Goal: Find specific page/section: Find specific page/section

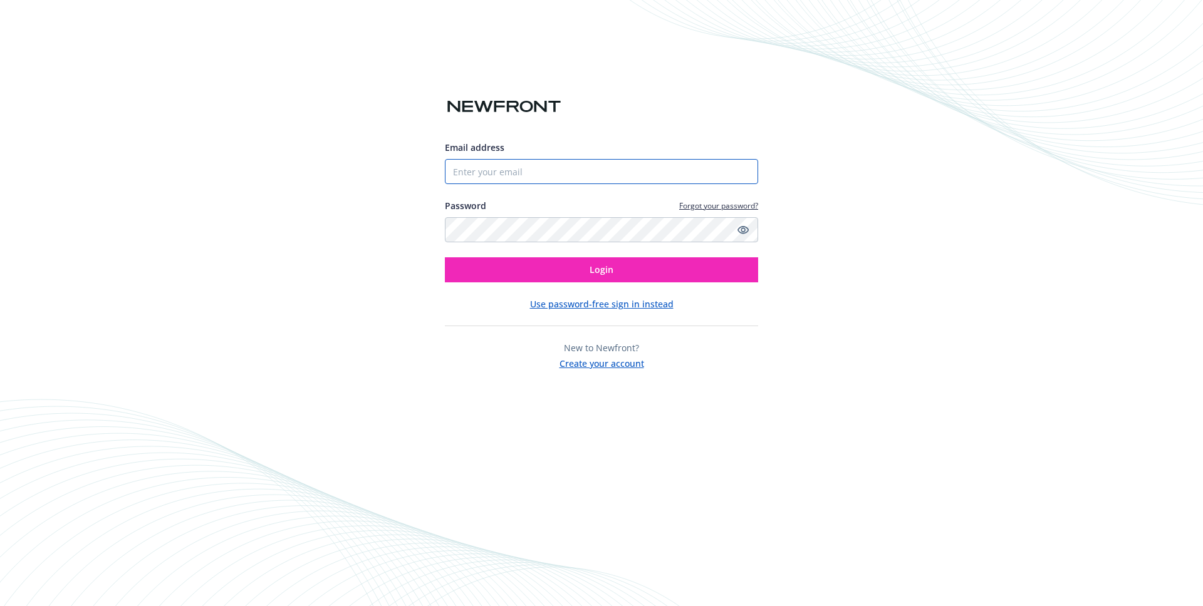
click at [563, 170] on input "Email address" at bounding box center [601, 171] width 313 height 25
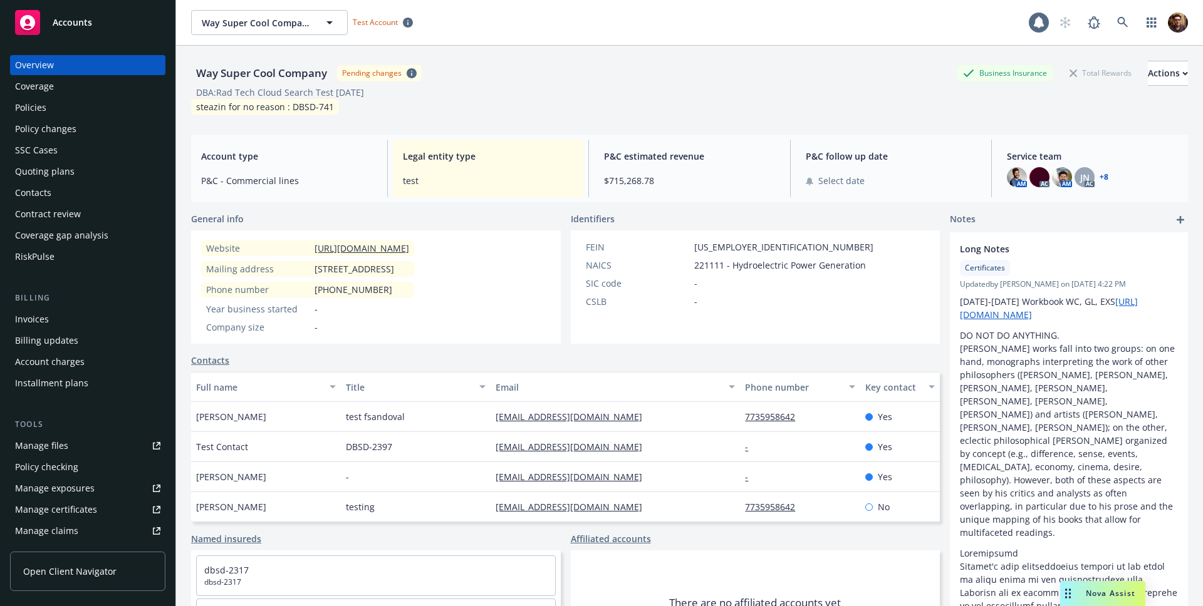
click at [46, 569] on span "Open Client Navigator" at bounding box center [69, 571] width 93 height 13
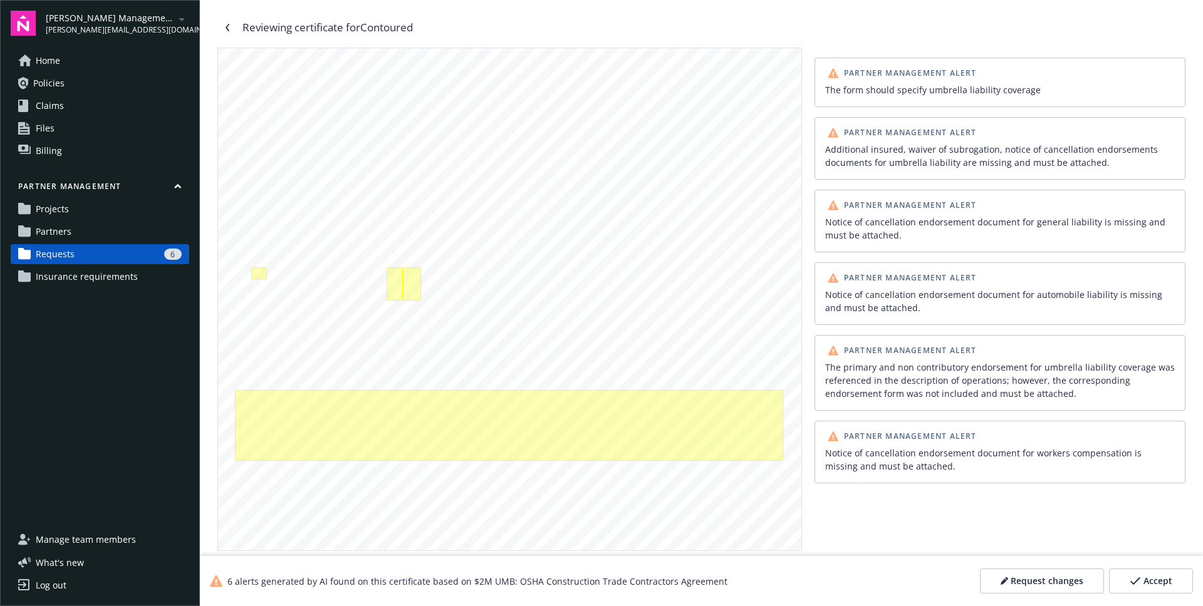
scroll to position [209, 0]
click at [412, 289] on div "Additional insured, waiver of subrogation, notice of cancellation endorsements …" at bounding box center [412, 285] width 18 height 33
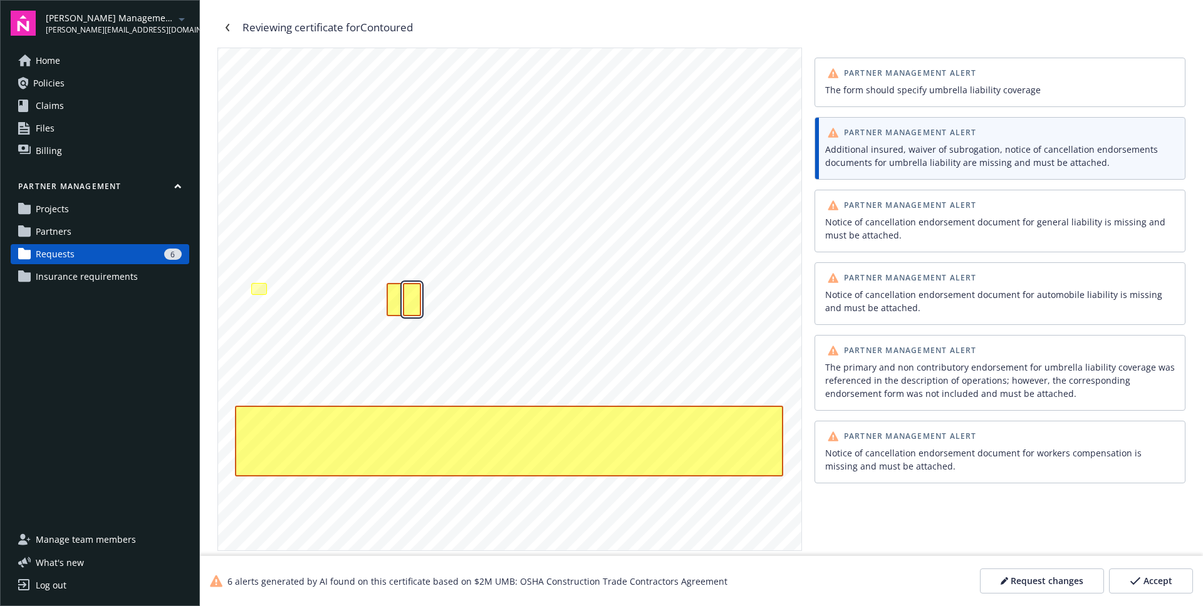
click at [419, 304] on div "Additional insured, waiver of subrogation, notice of cancellation endorsements …" at bounding box center [412, 299] width 18 height 33
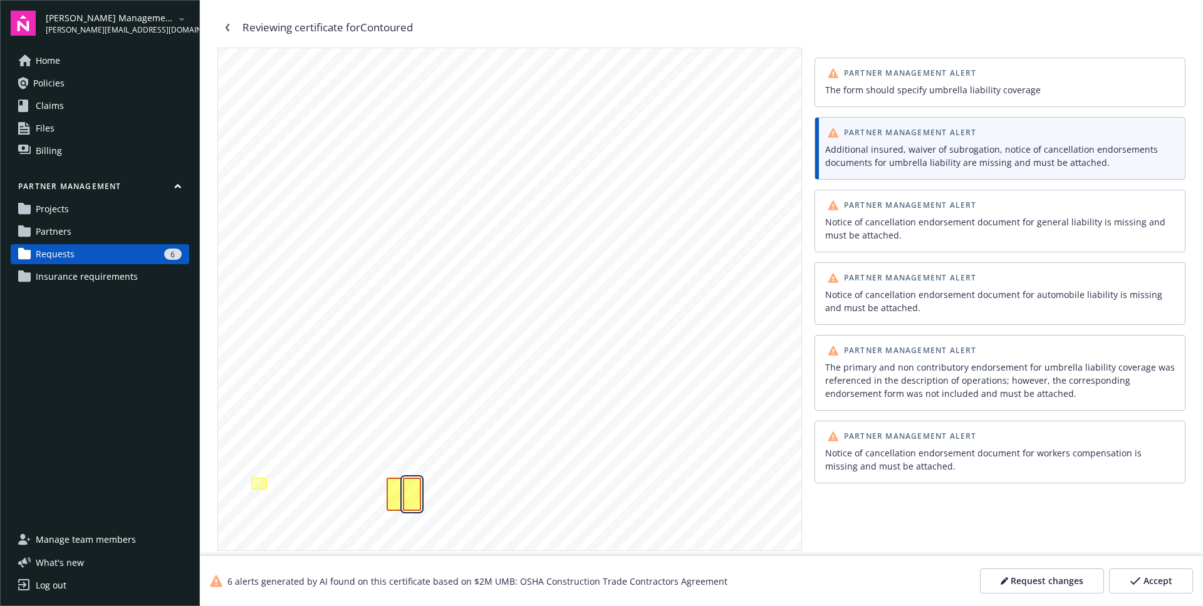
scroll to position [150, 0]
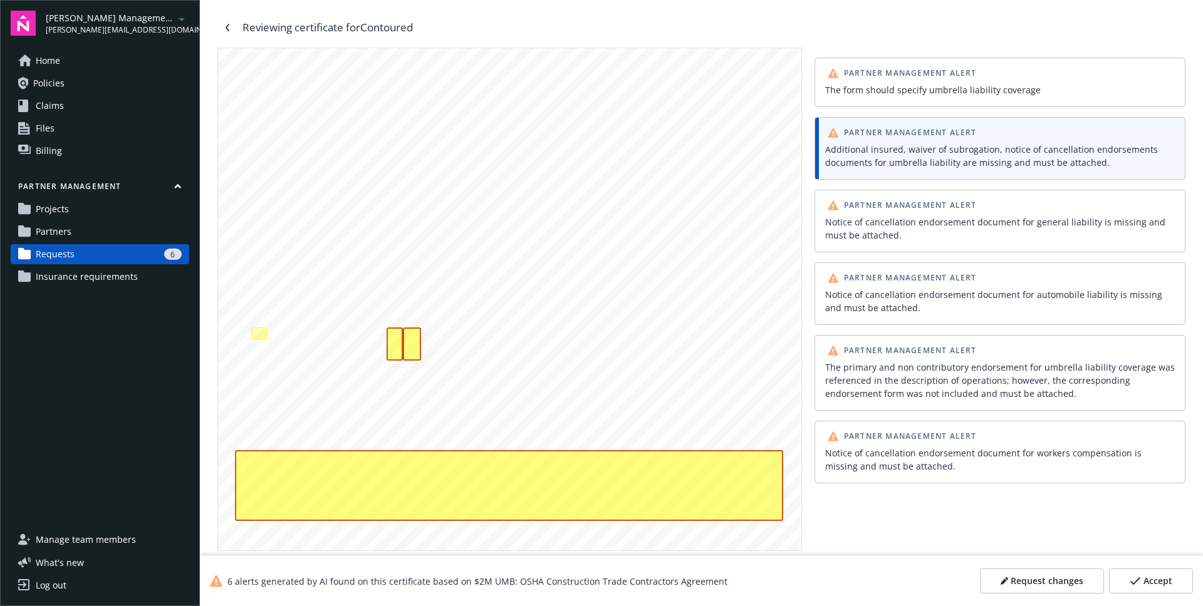
click at [927, 230] on div "Notice of cancellation endorsement document for general liability is missing an…" at bounding box center [1000, 229] width 350 height 26
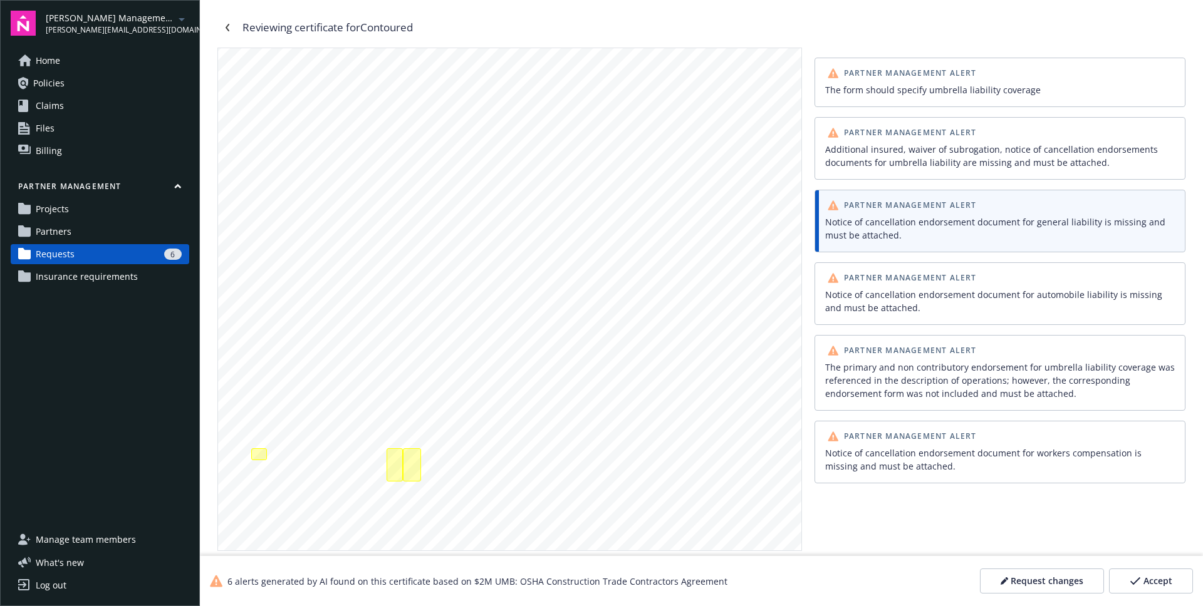
scroll to position [0, 0]
click at [920, 301] on div "Notice of cancellation endorsement document for automobile liability is missing…" at bounding box center [1000, 301] width 350 height 26
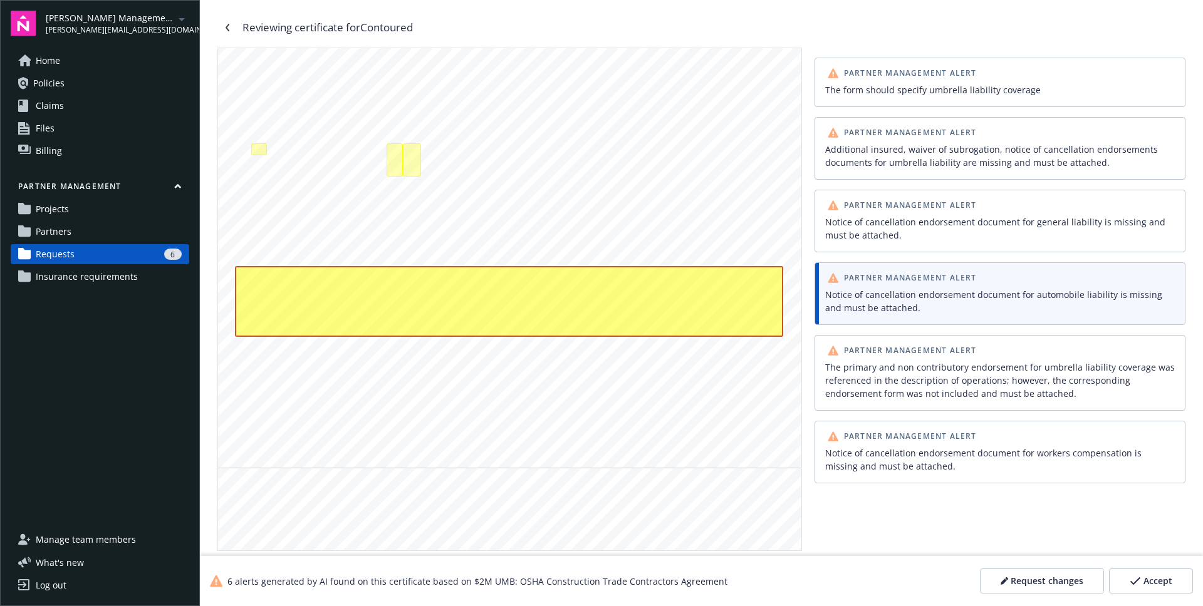
scroll to position [337, 0]
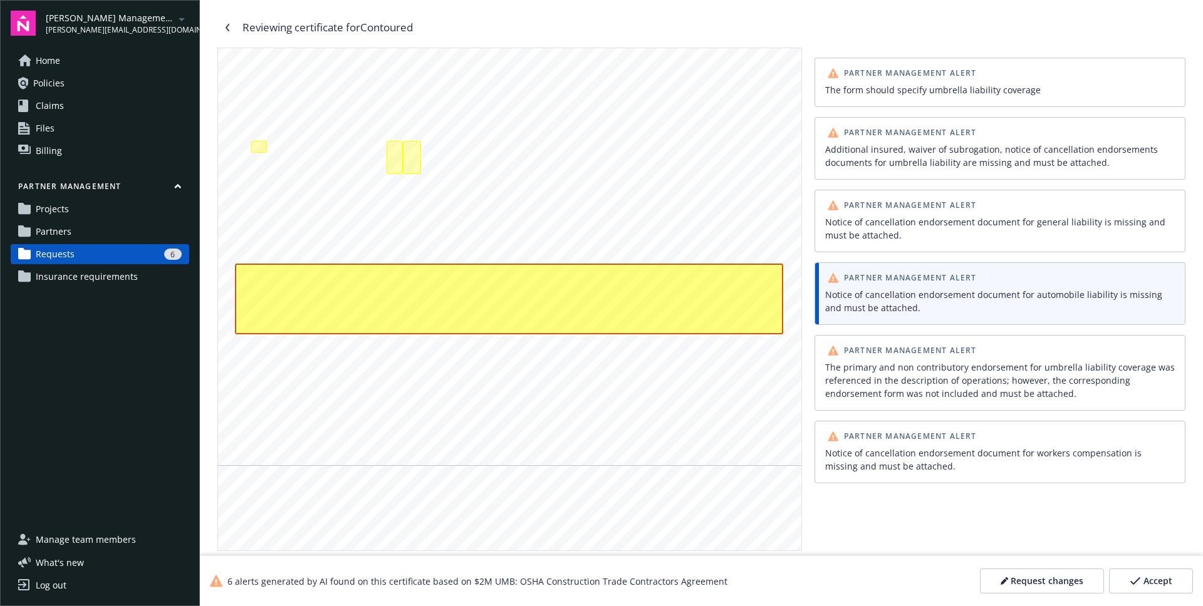
click at [933, 368] on div "The primary and non contributory endorsement for umbrella liability coverage wa…" at bounding box center [1000, 380] width 350 height 39
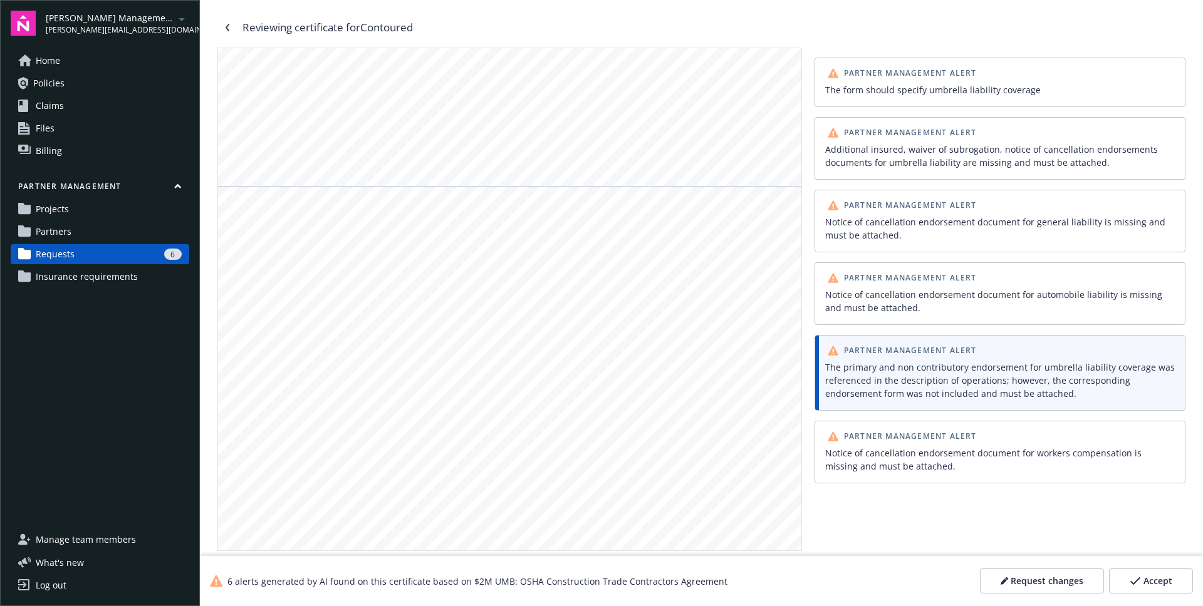
scroll to position [1373, 0]
click at [896, 361] on div "The primary and non contributory endorsement for umbrella liability coverage wa…" at bounding box center [1000, 380] width 350 height 39
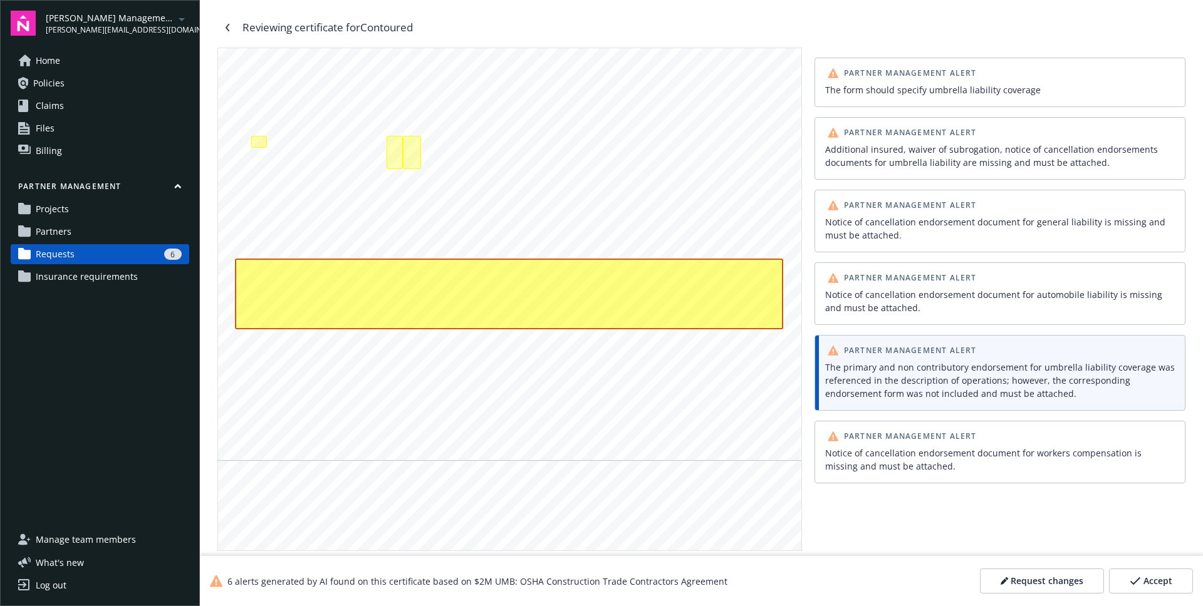
scroll to position [337, 0]
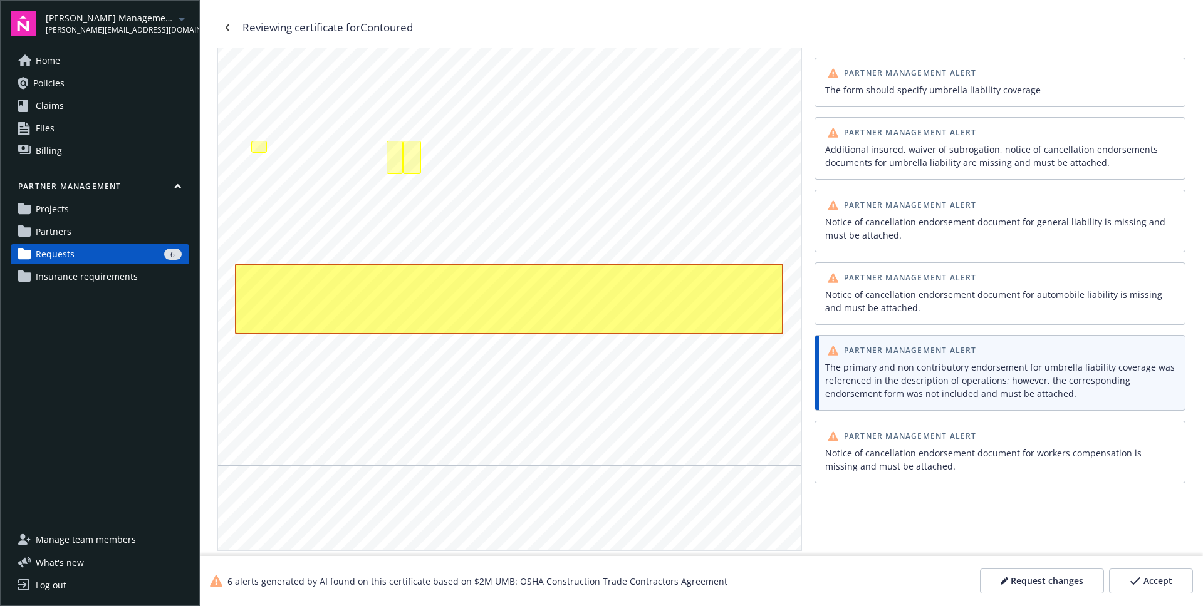
click at [270, 152] on div "ANY PROPRIETOR/PARTNER/EXECUTIVE OFFICER/MEMBER EXCLUDED? INSR ADDL SUBR LTR IN…" at bounding box center [509, 88] width 583 height 754
click at [257, 148] on div "The form should specify umbrella liability coverage" at bounding box center [258, 147] width 15 height 13
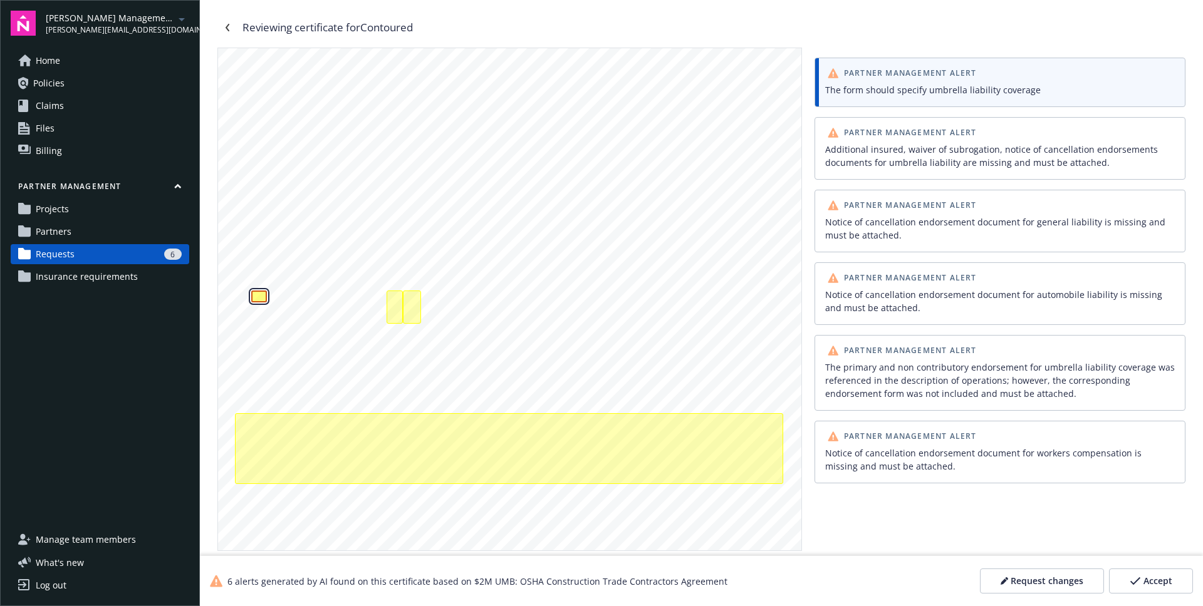
scroll to position [185, 0]
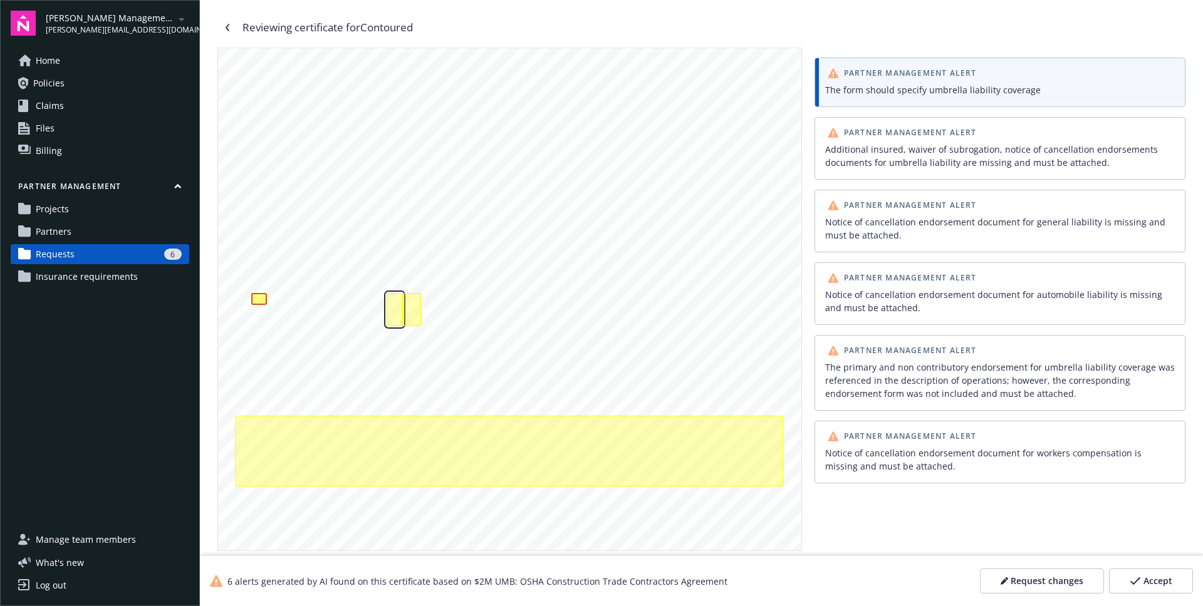
click at [392, 305] on div "Additional insured, waiver of subrogation, notice of cancellation endorsements …" at bounding box center [395, 309] width 16 height 33
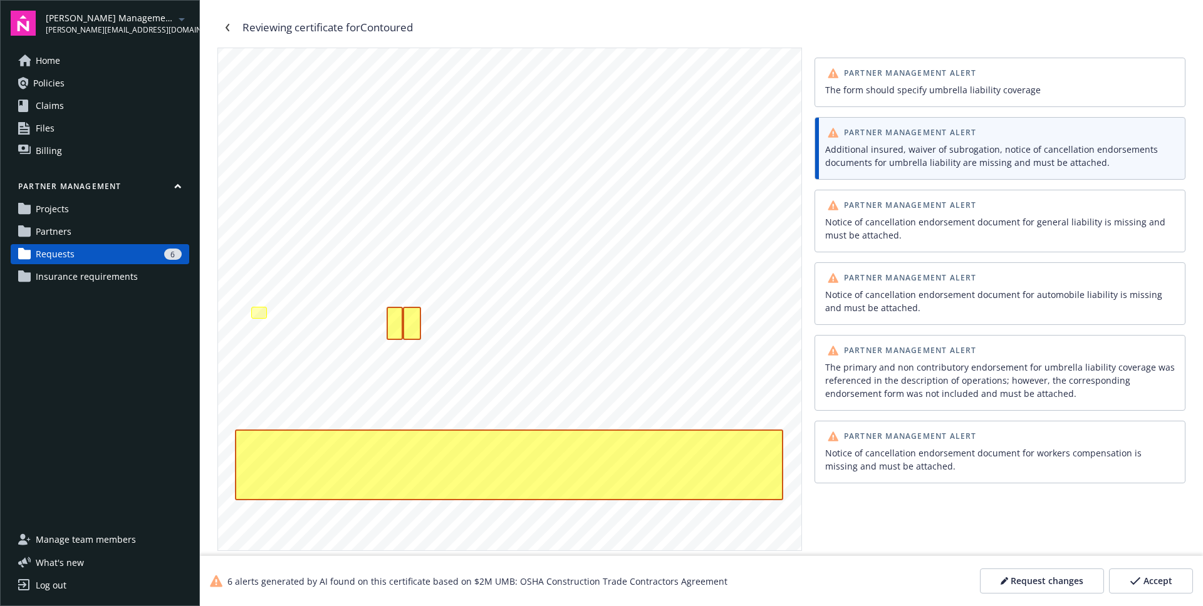
scroll to position [231, 0]
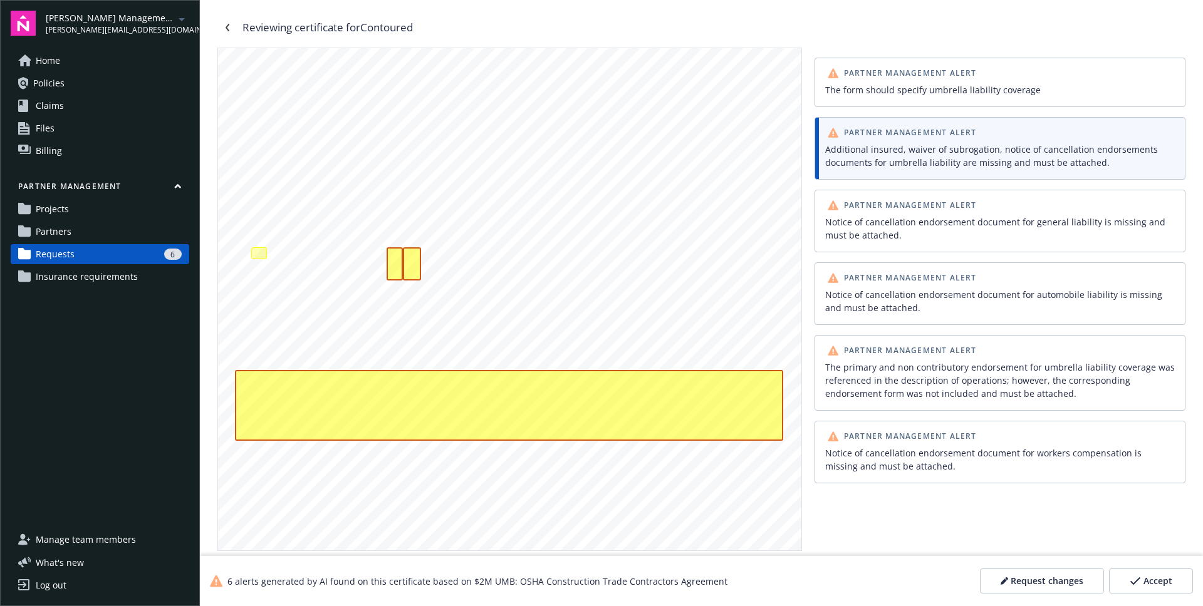
click at [933, 235] on div "Notice of cancellation endorsement document for general liability is missing an…" at bounding box center [1000, 229] width 350 height 26
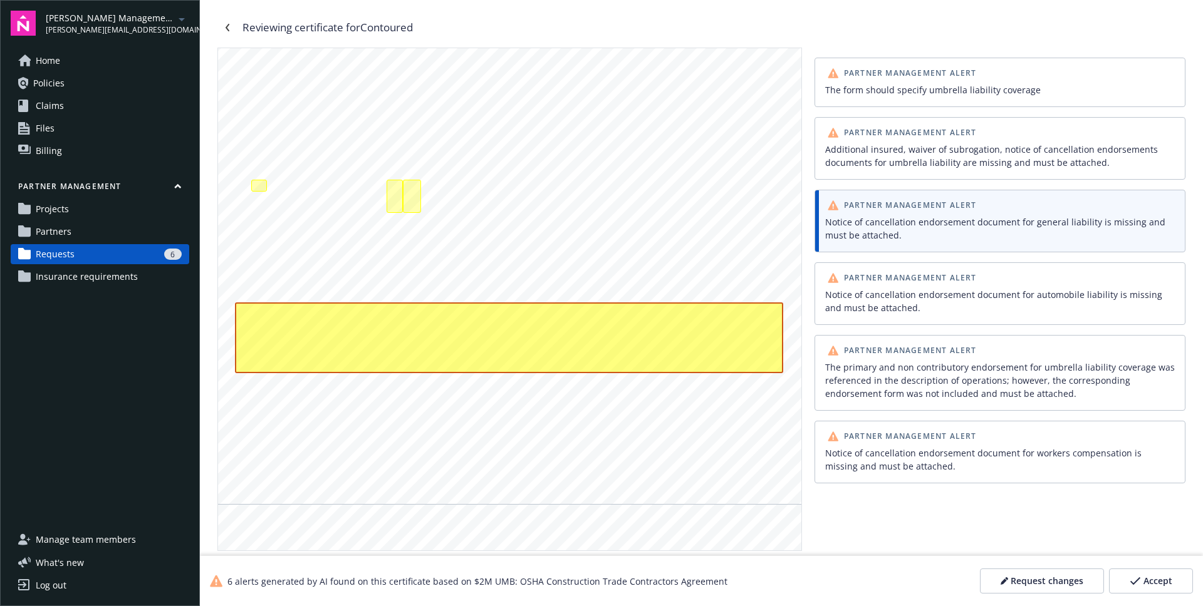
scroll to position [337, 0]
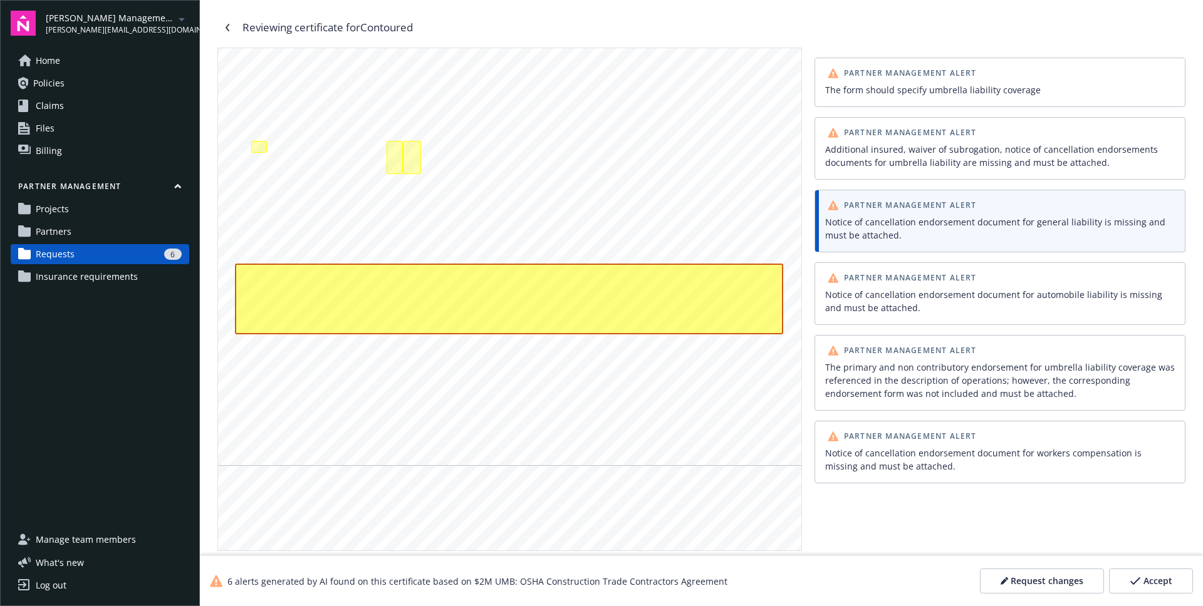
click at [932, 234] on div "Notice of cancellation endorsement document for general liability is missing an…" at bounding box center [1000, 229] width 350 height 26
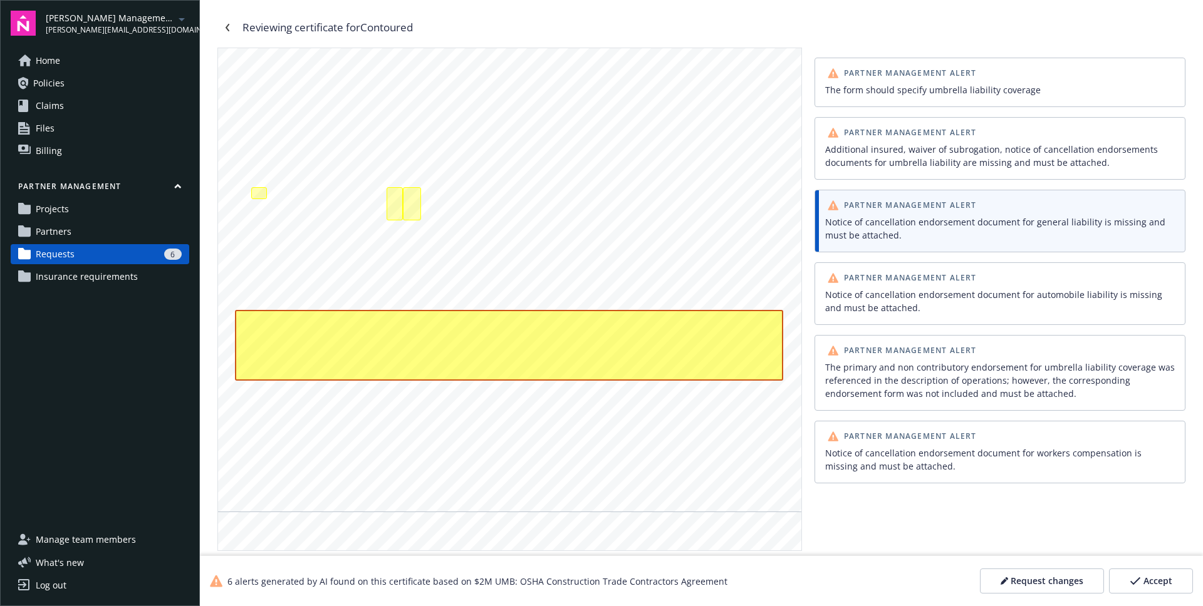
scroll to position [278, 0]
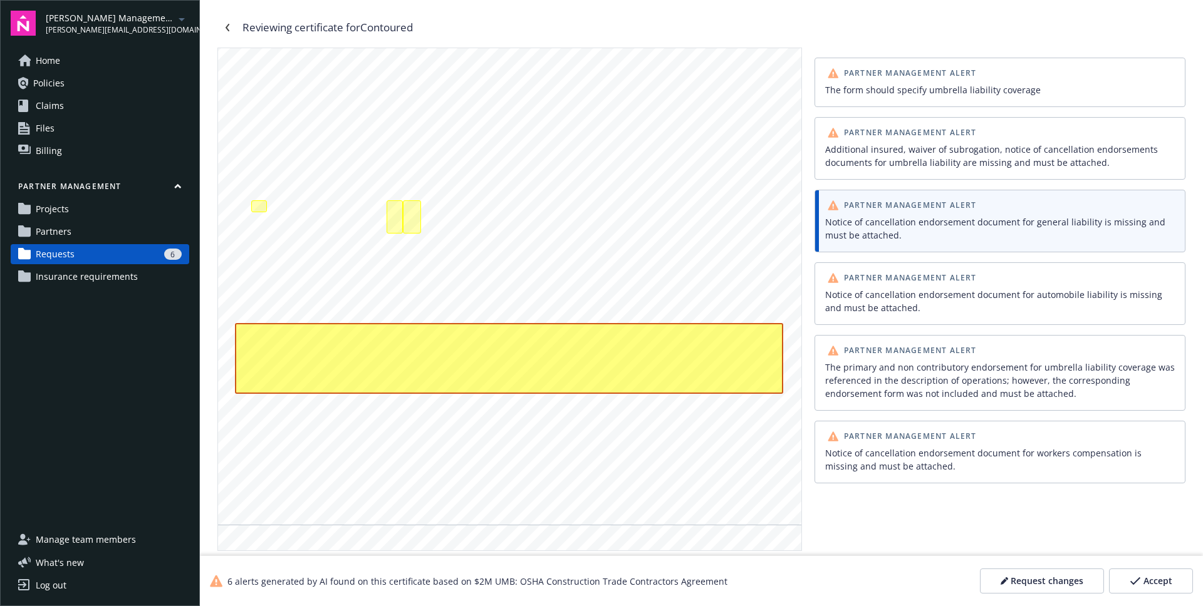
click at [881, 165] on div "Additional insured, waiver of subrogation, notice of cancellation endorsements …" at bounding box center [1000, 156] width 350 height 26
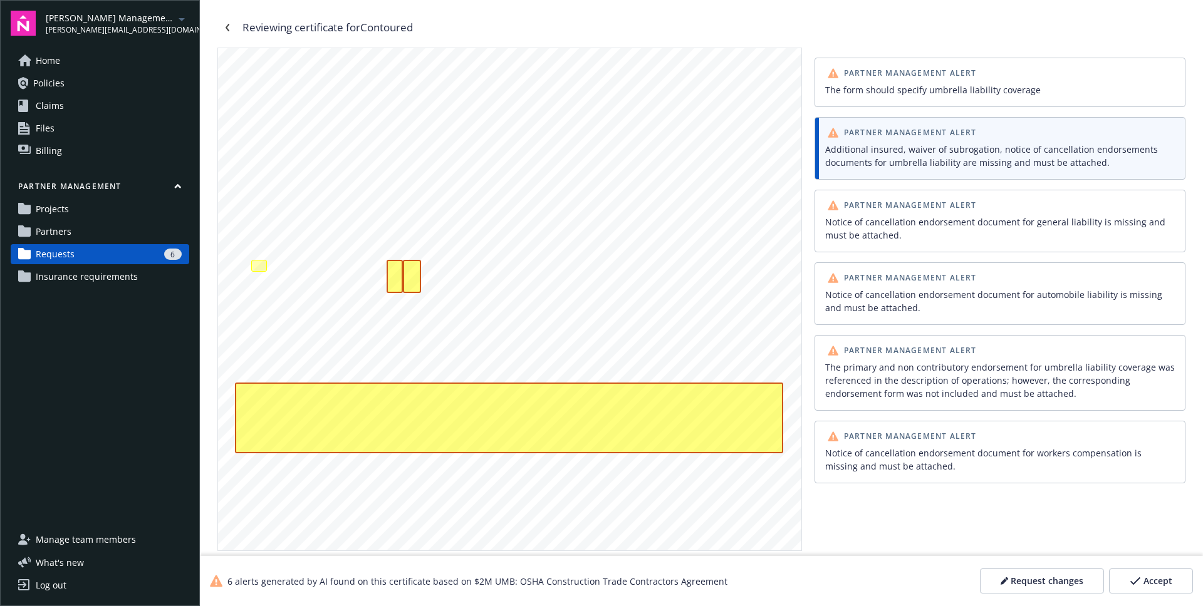
scroll to position [195, 0]
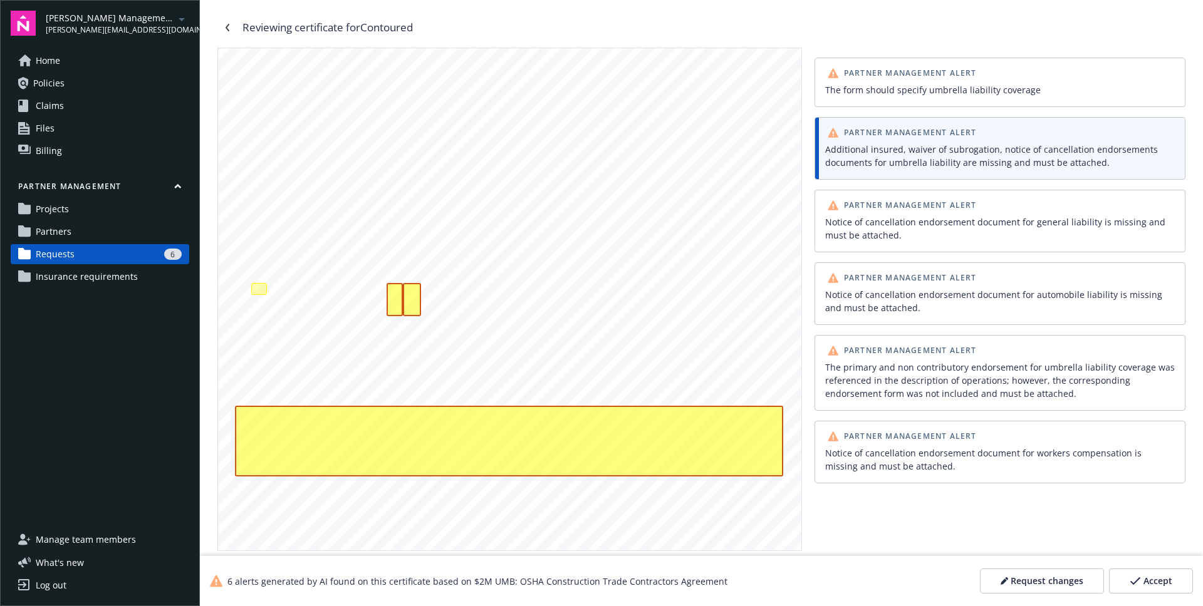
click at [888, 85] on div "The form should specify umbrella liability coverage" at bounding box center [1000, 89] width 350 height 13
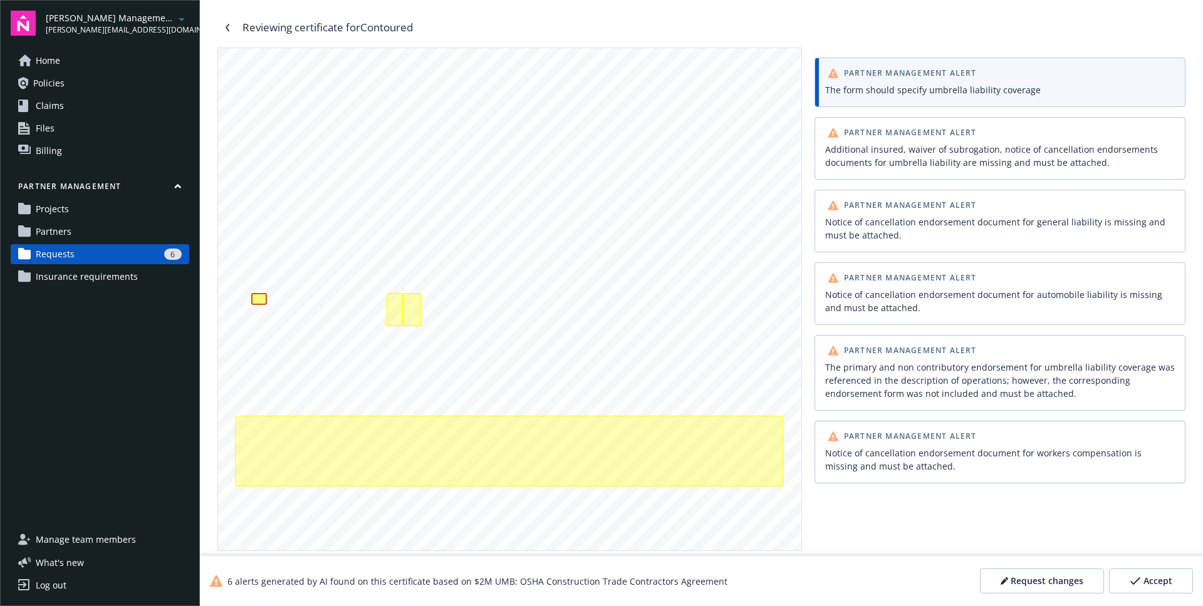
click at [888, 85] on div "The form should specify umbrella liability coverage" at bounding box center [1000, 89] width 350 height 13
click at [888, 125] on div "Partner Management Alert" at bounding box center [902, 132] width 159 height 15
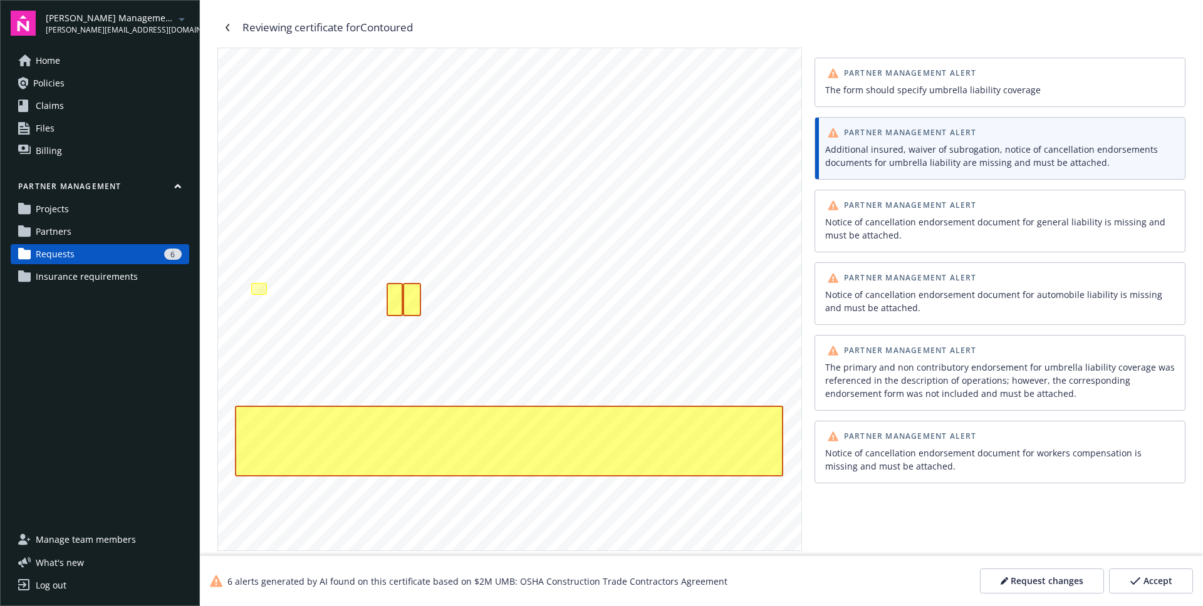
click at [892, 225] on div "Notice of cancellation endorsement document for general liability is missing an…" at bounding box center [1000, 229] width 350 height 26
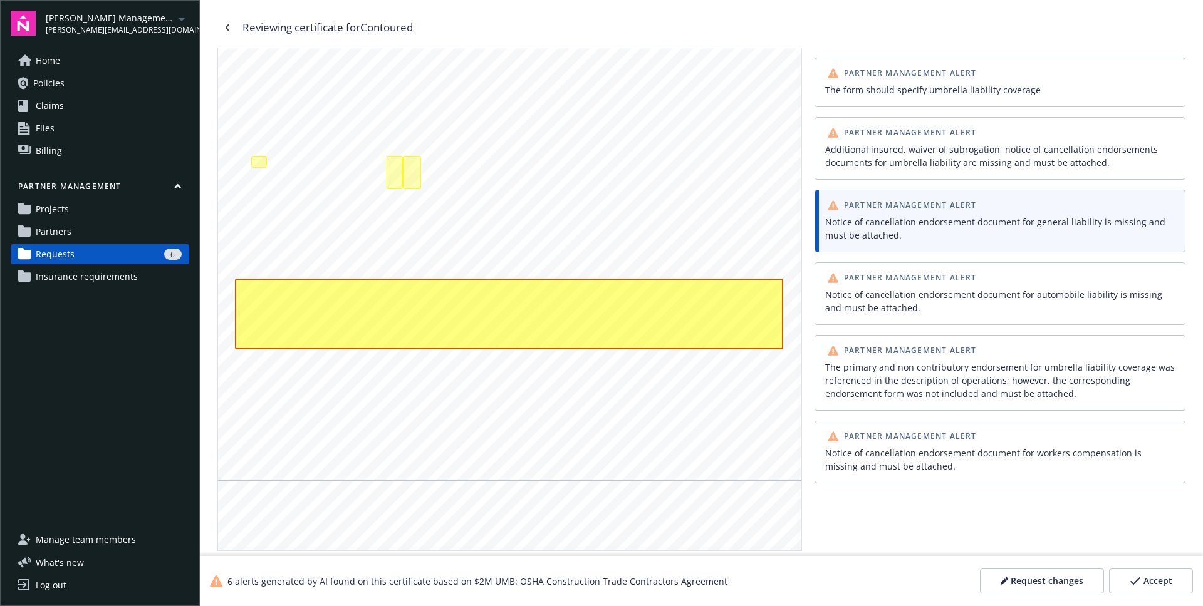
scroll to position [337, 0]
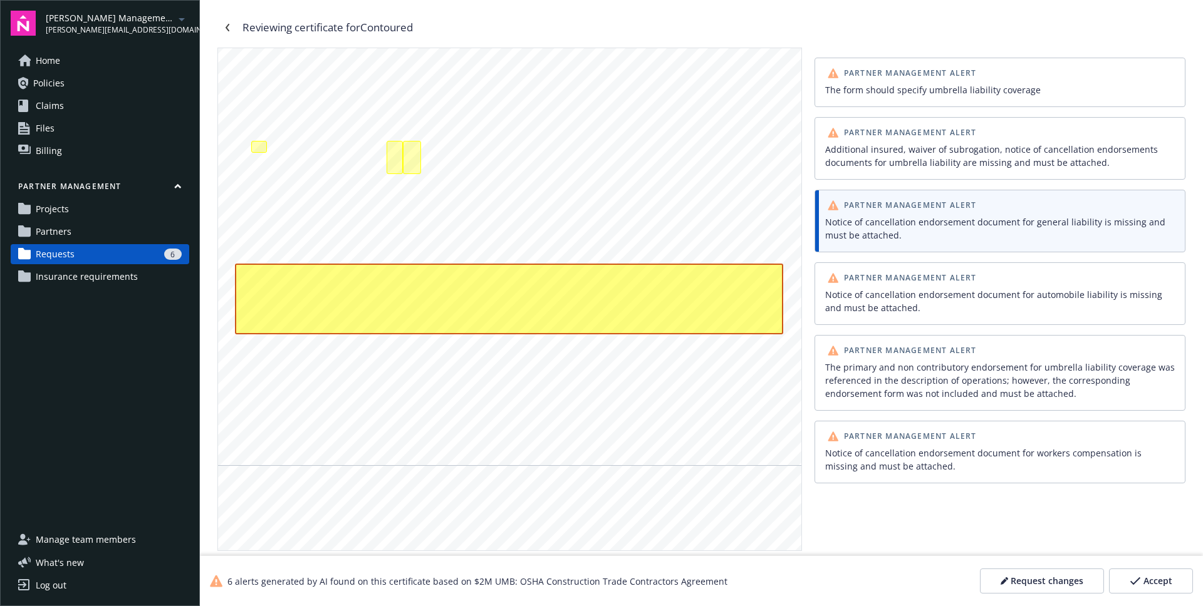
click at [891, 268] on div "Partner Management Alert Notice of cancellation endorsement document for automo…" at bounding box center [999, 293] width 371 height 63
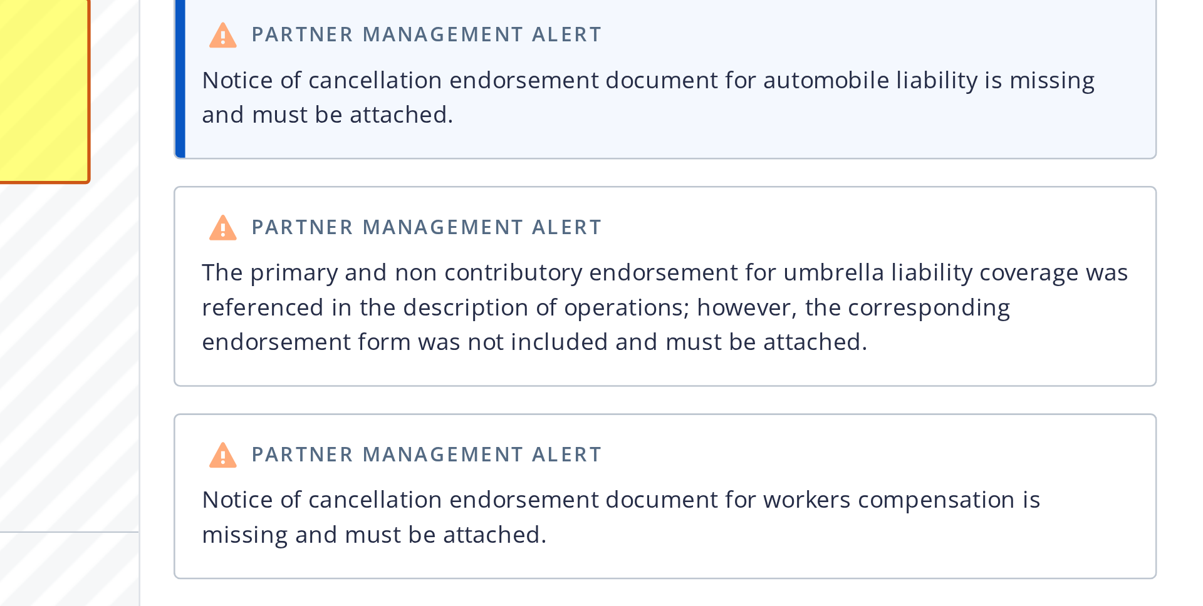
scroll to position [0, 0]
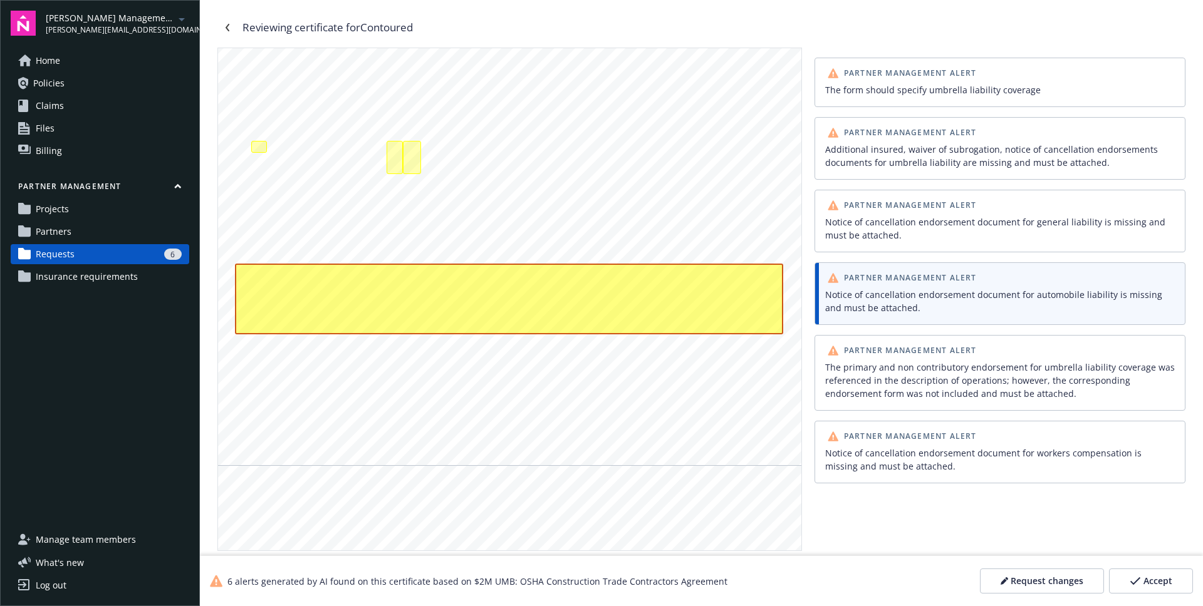
click at [876, 229] on div "Notice of cancellation endorsement document for general liability is missing an…" at bounding box center [1000, 229] width 350 height 26
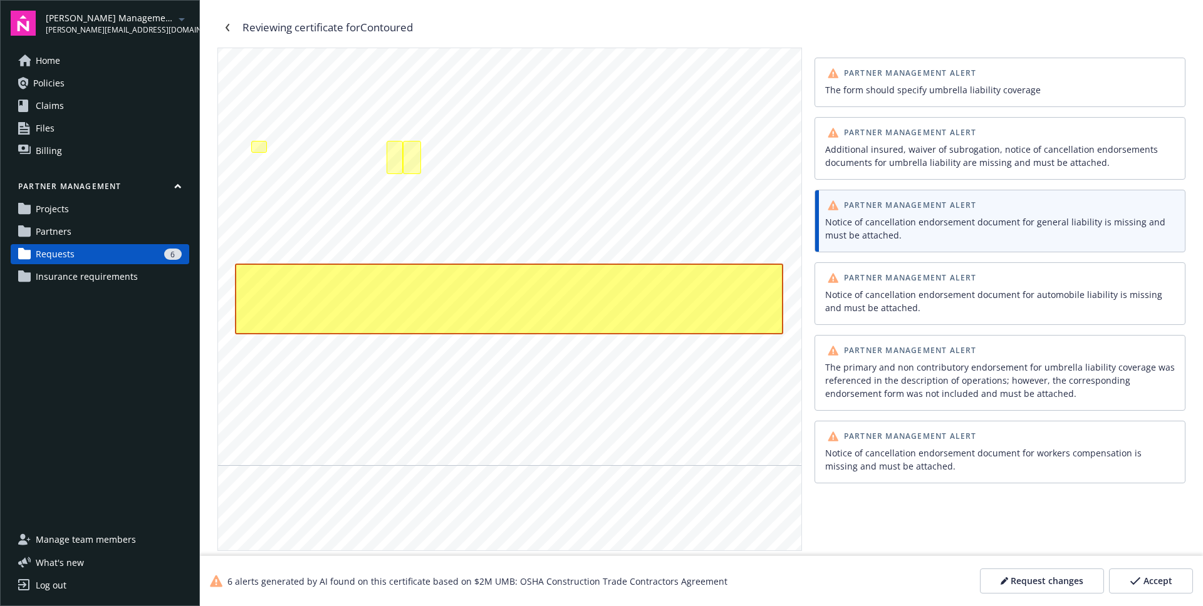
click at [888, 274] on span "Partner Management Alert" at bounding box center [910, 278] width 133 height 8
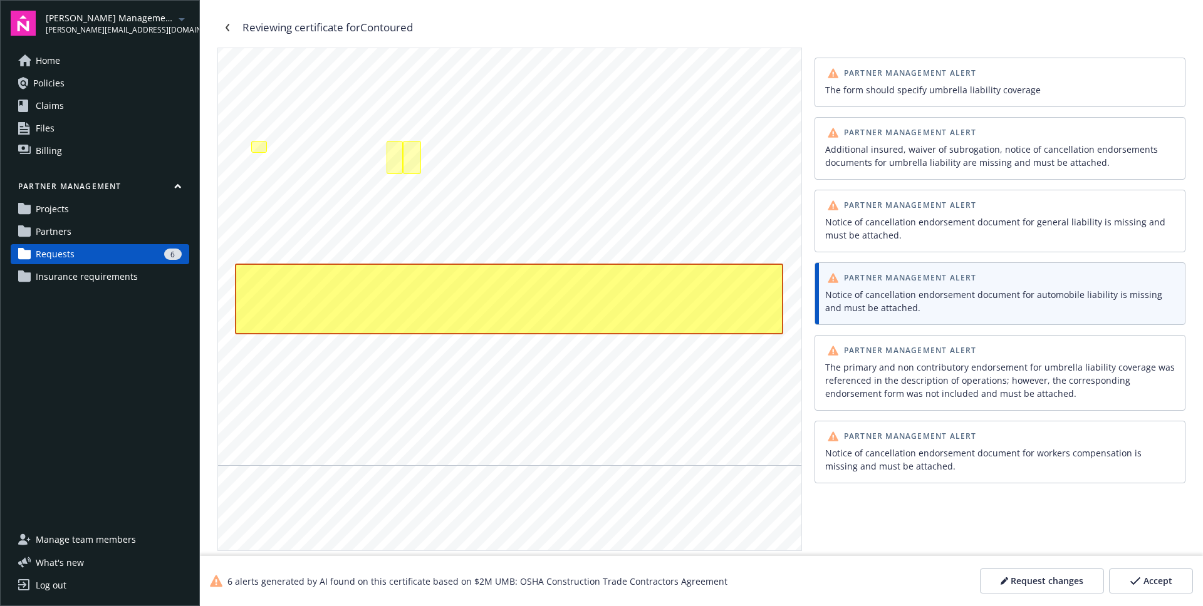
click at [901, 362] on div "The primary and non contributory endorsement for umbrella liability coverage wa…" at bounding box center [1000, 380] width 350 height 39
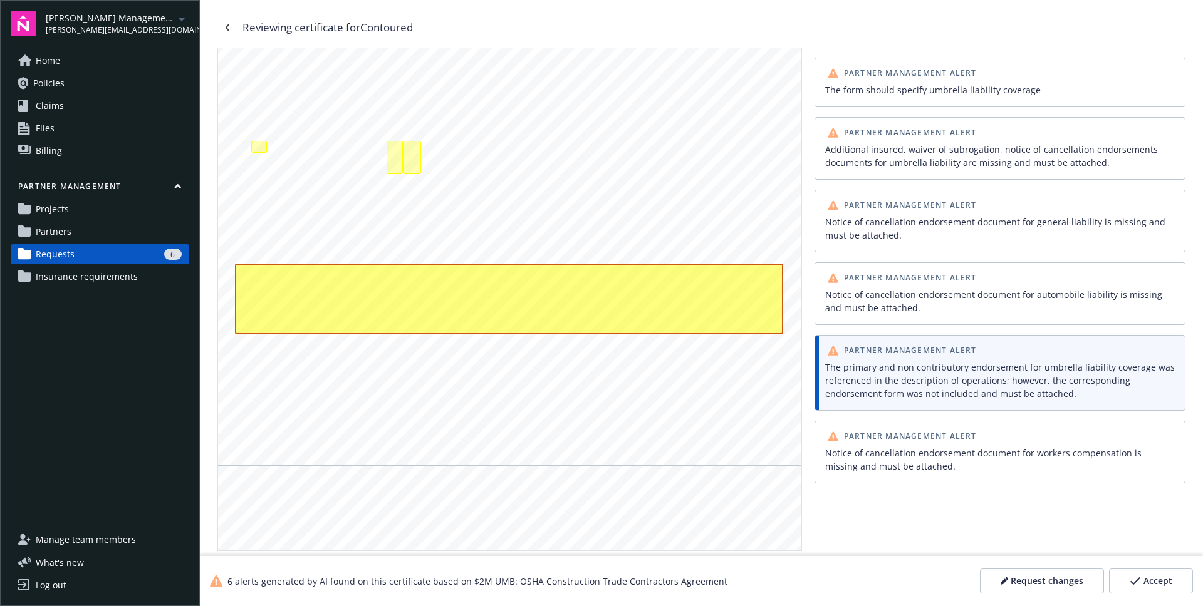
click at [876, 452] on div "Notice of cancellation endorsement document for workers compensation is missing…" at bounding box center [1000, 460] width 350 height 26
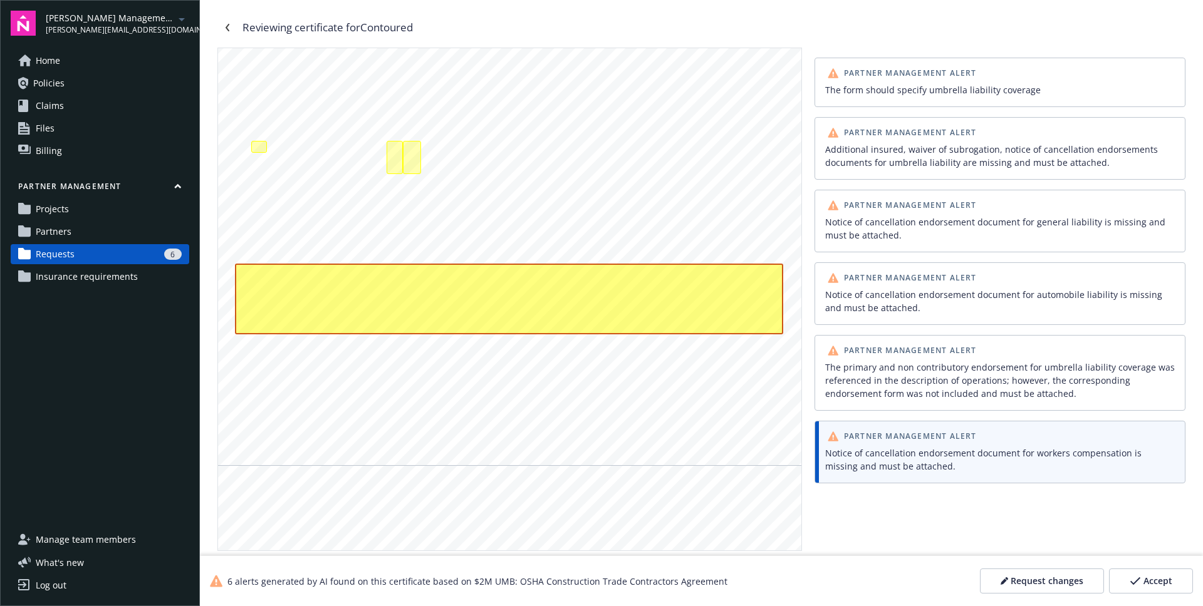
click at [876, 455] on div "Notice of cancellation endorsement document for workers compensation is missing…" at bounding box center [1000, 460] width 350 height 26
click at [978, 93] on div "The form should specify umbrella liability coverage" at bounding box center [1000, 89] width 350 height 13
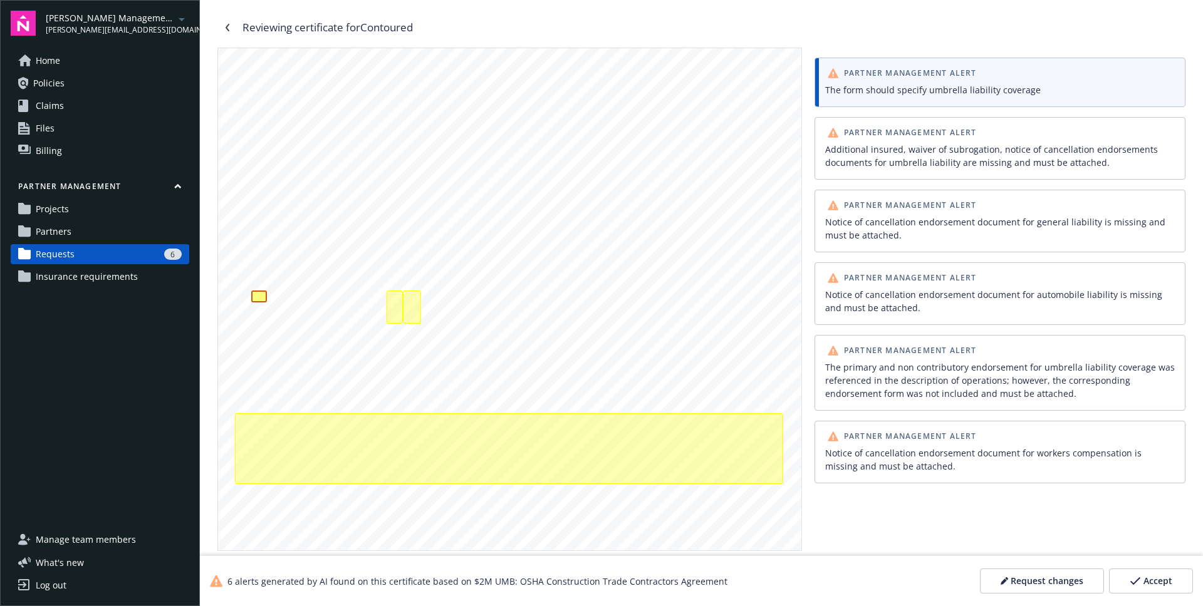
scroll to position [185, 0]
click at [978, 93] on div "The form should specify umbrella liability coverage" at bounding box center [1000, 89] width 350 height 13
click at [960, 161] on div "Additional insured, waiver of subrogation, notice of cancellation endorsements …" at bounding box center [1000, 156] width 350 height 26
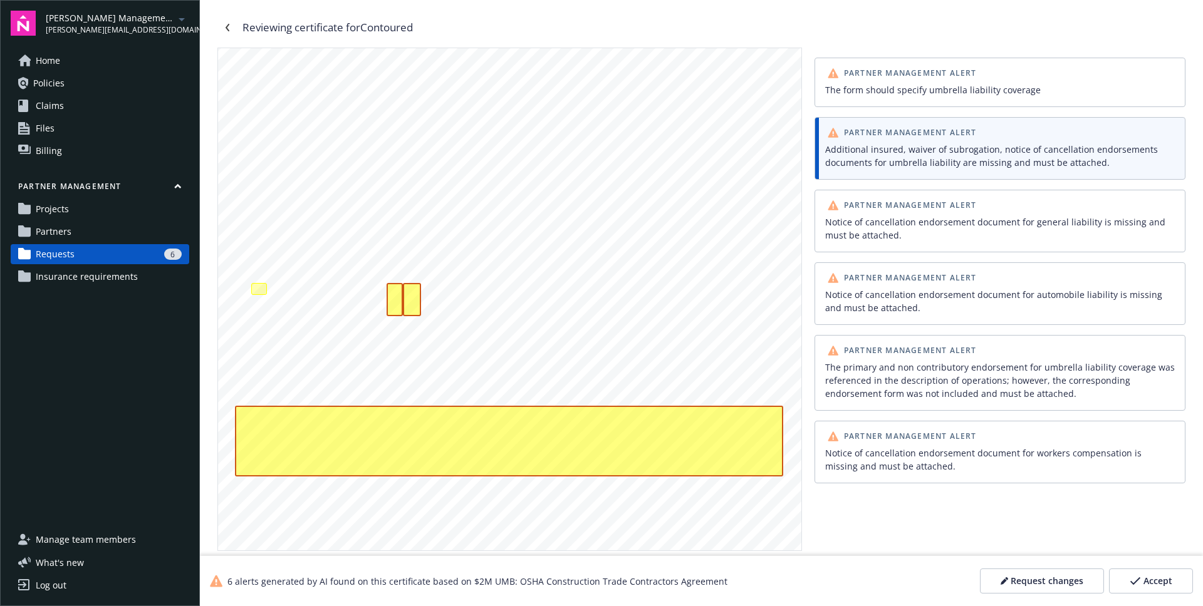
click at [932, 160] on div "Additional insured, waiver of subrogation, notice of cancellation endorsements …" at bounding box center [1000, 156] width 350 height 26
click at [895, 159] on div "Additional insured, waiver of subrogation, notice of cancellation endorsements …" at bounding box center [1000, 156] width 350 height 26
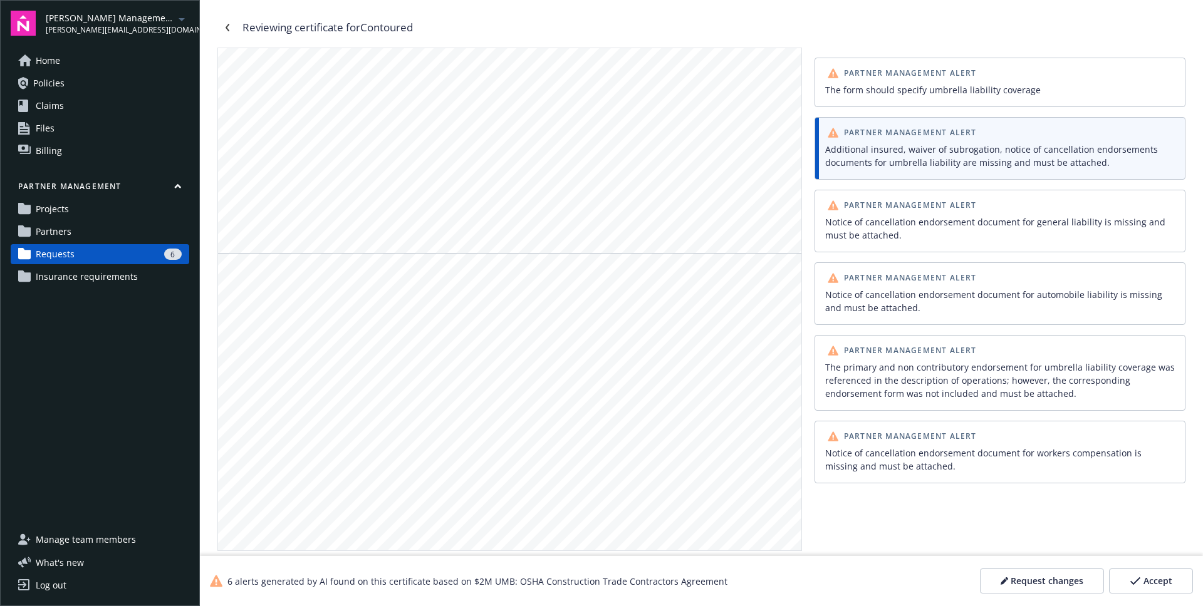
scroll to position [12629, 0]
click at [925, 155] on div "Additional insured, waiver of subrogation, notice of cancellation endorsements …" at bounding box center [1000, 156] width 350 height 26
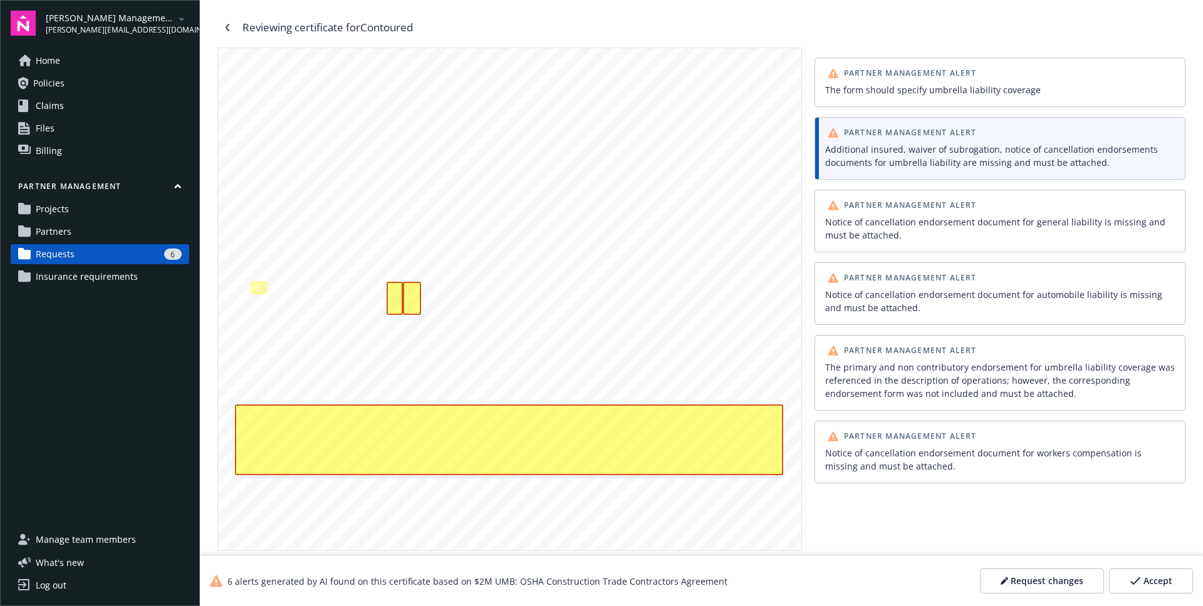
scroll to position [195, 0]
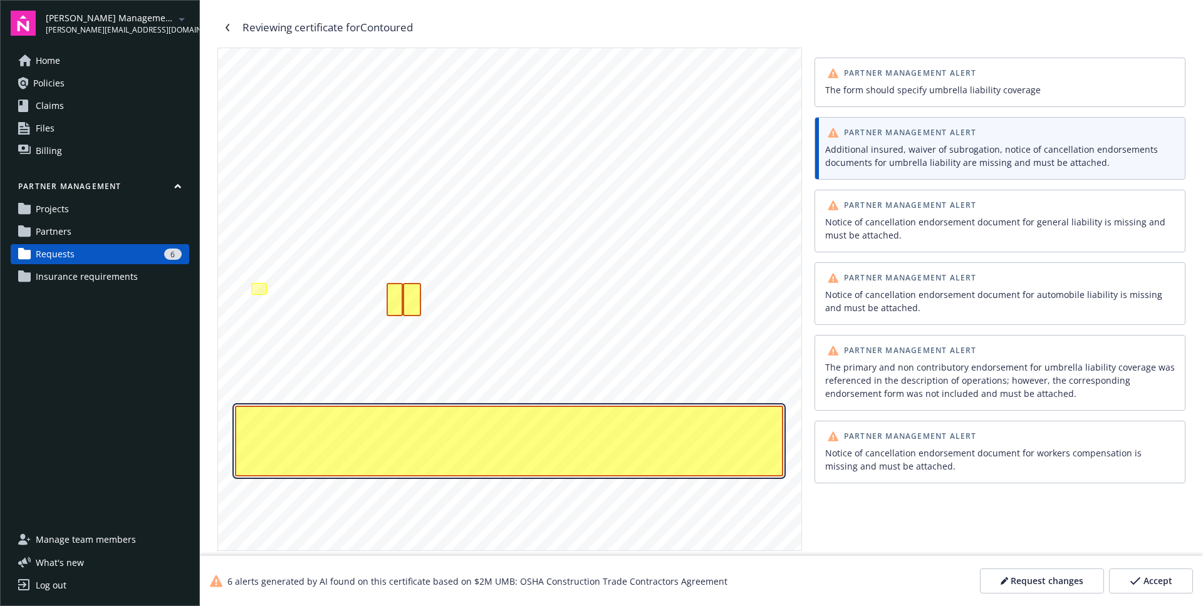
drag, startPoint x: 579, startPoint y: 455, endPoint x: 374, endPoint y: 448, distance: 205.6
click at [378, 446] on div "Additional insured, waiver of subrogation, notice of cancellation endorsements …" at bounding box center [509, 441] width 548 height 71
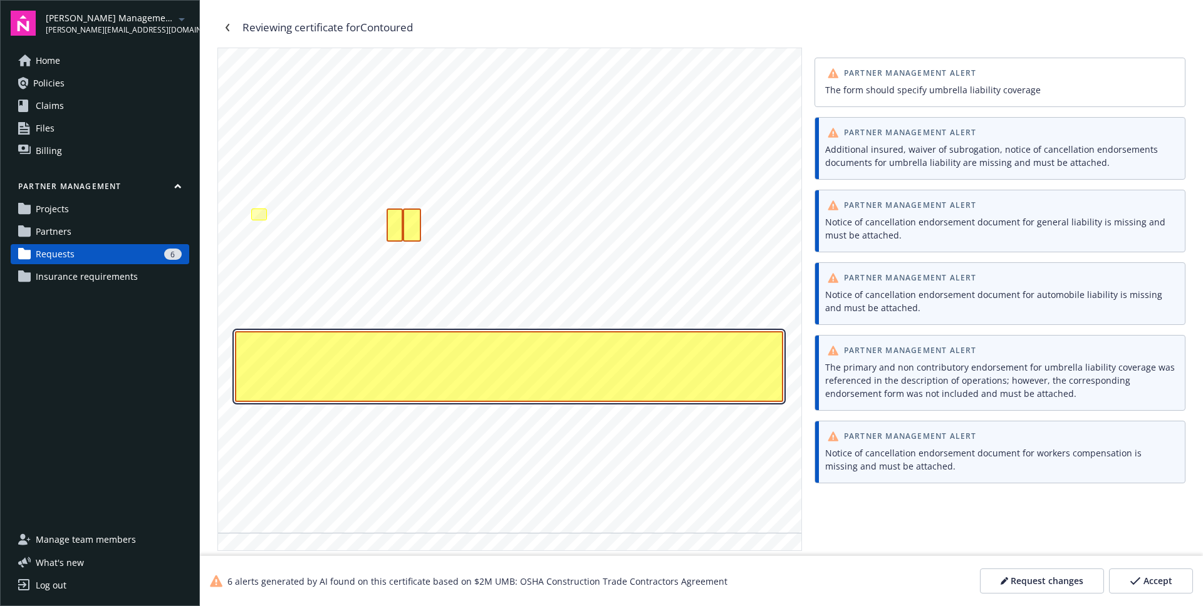
scroll to position [337, 0]
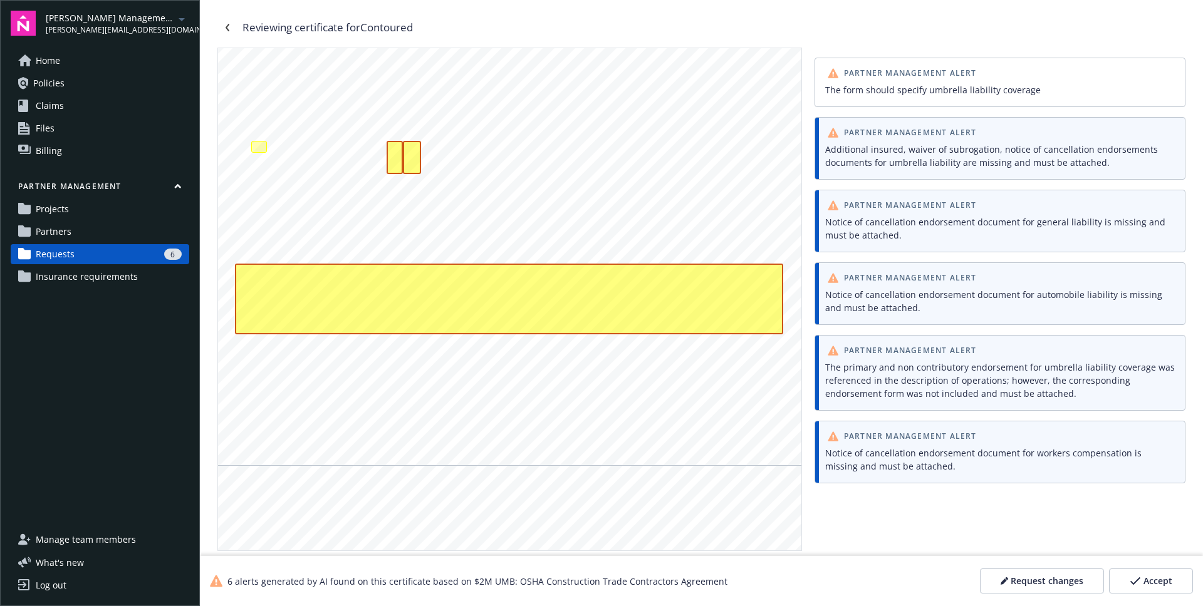
click at [905, 160] on div "Additional insured, waiver of subrogation, notice of cancellation endorsements …" at bounding box center [1000, 156] width 350 height 26
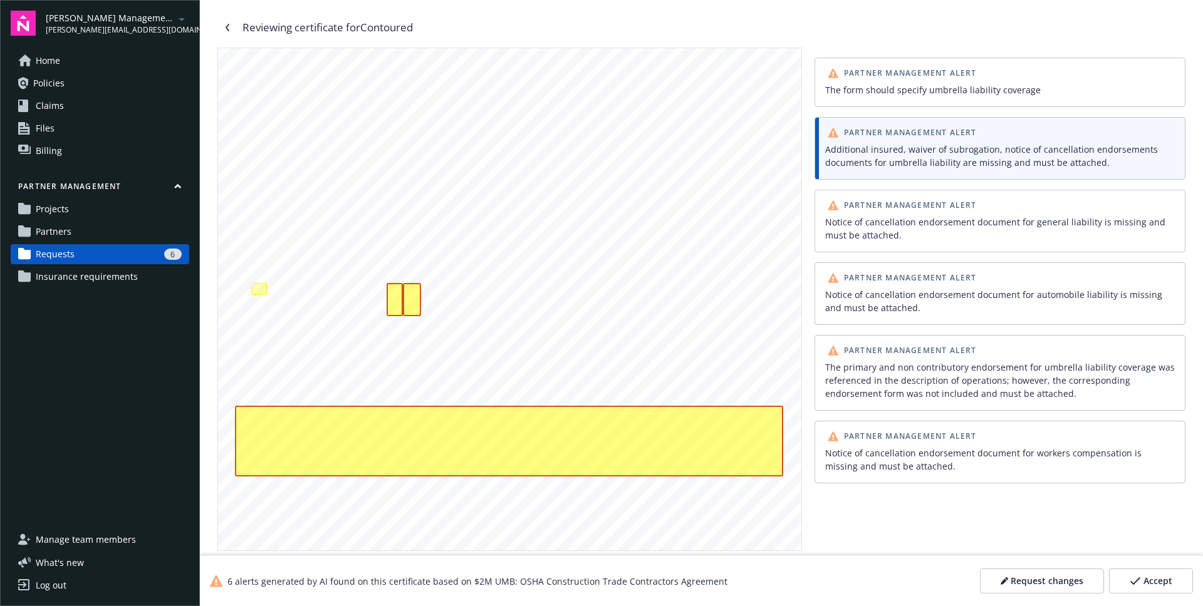
click at [905, 207] on span "Partner Management Alert" at bounding box center [910, 206] width 133 height 8
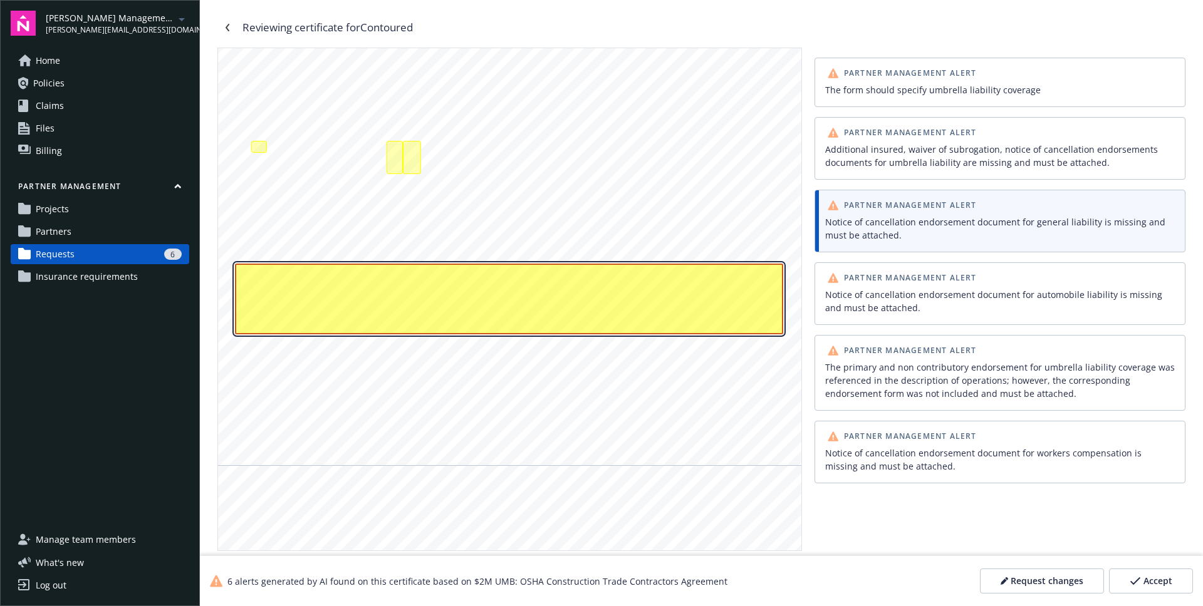
click at [618, 304] on div "Additional insured, waiver of subrogation, notice of cancellation endorsements …" at bounding box center [509, 299] width 548 height 71
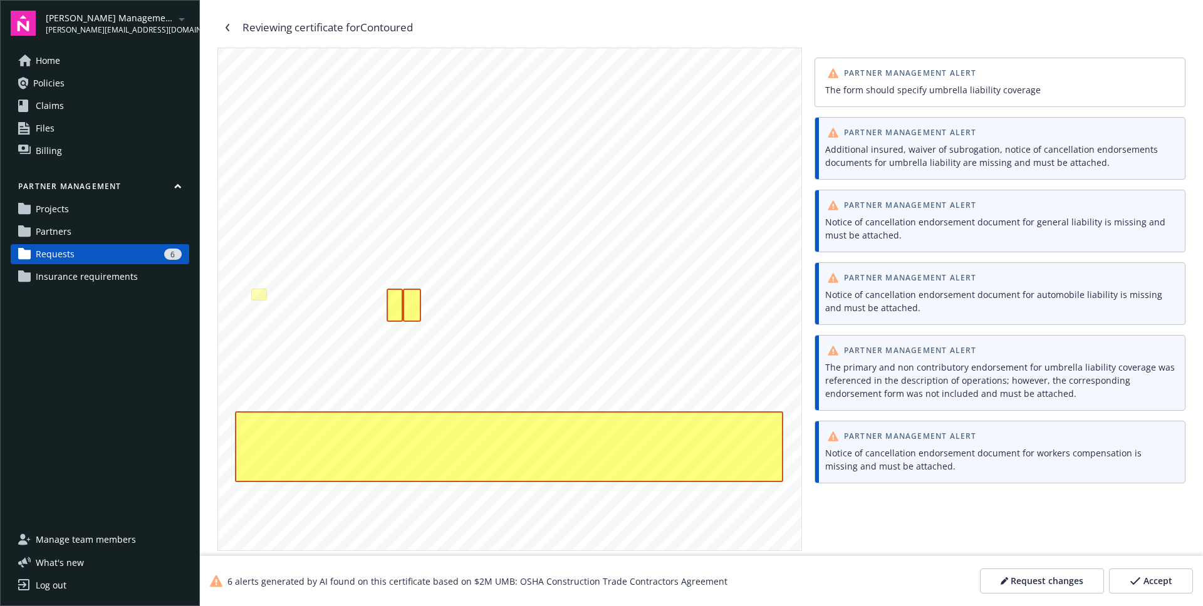
scroll to position [188, 0]
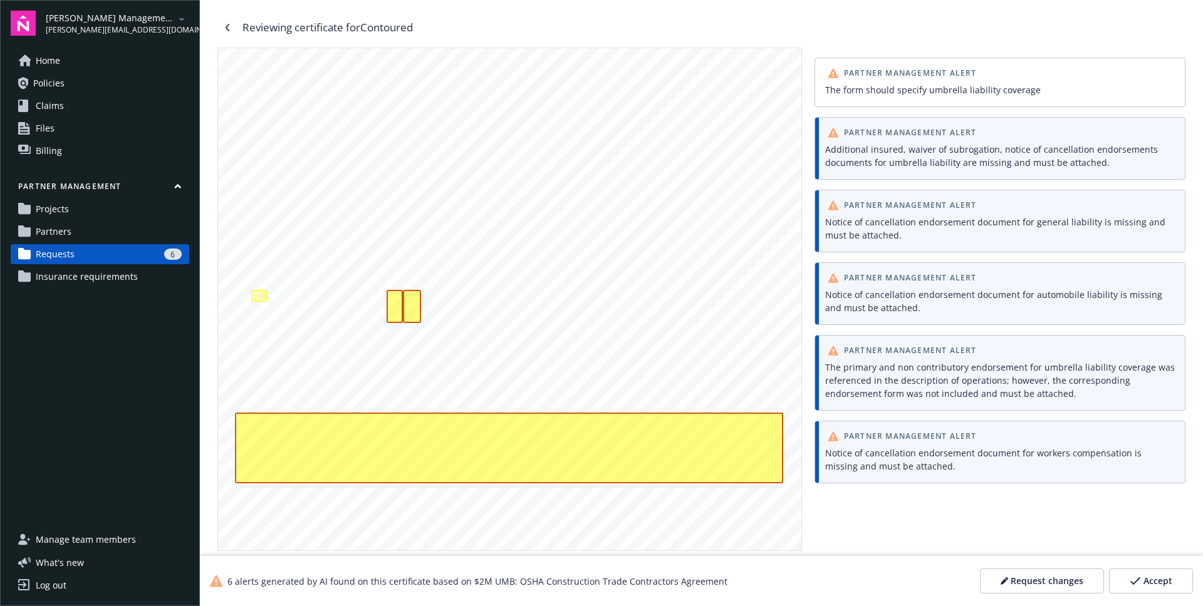
click at [908, 70] on span "Partner Management Alert" at bounding box center [910, 74] width 133 height 8
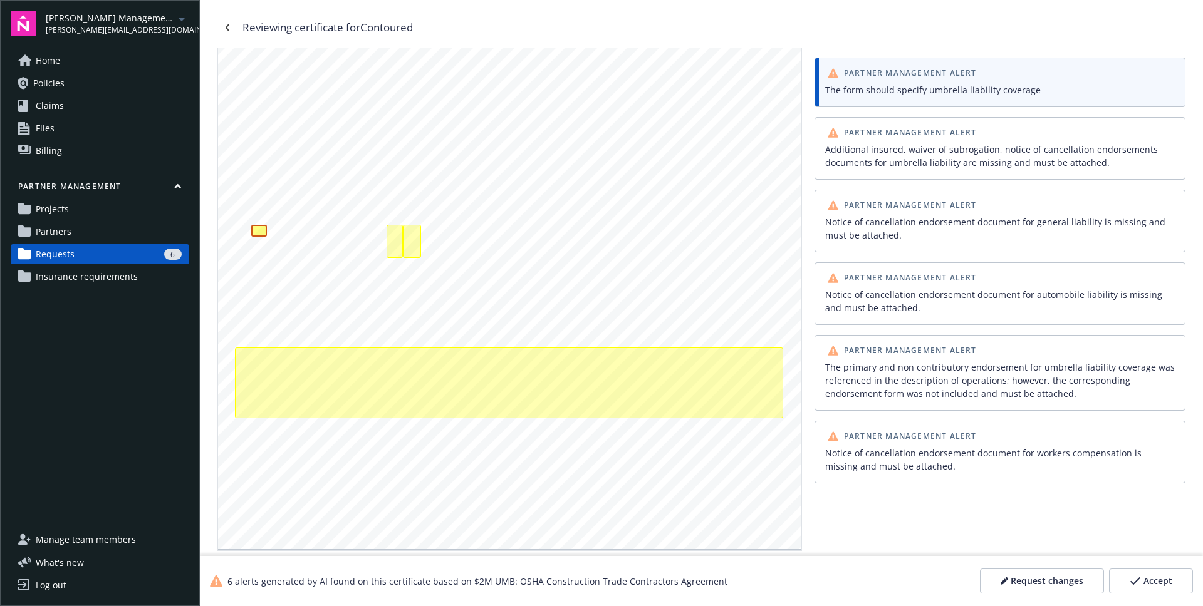
scroll to position [157, 0]
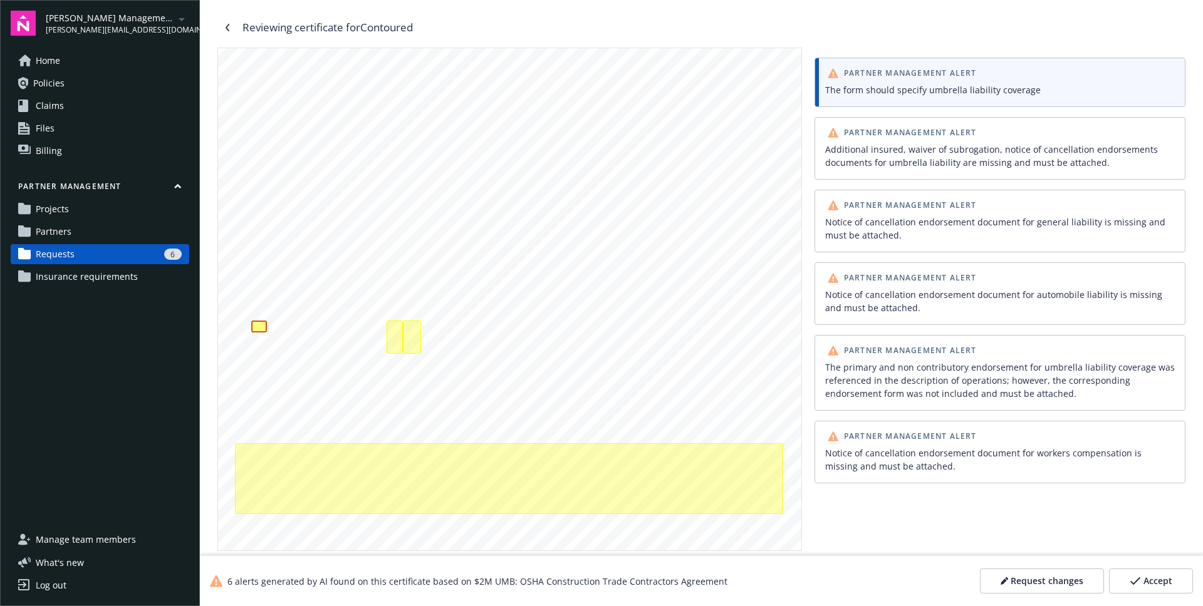
click at [953, 293] on div "Notice of cancellation endorsement document for automobile liability is missing…" at bounding box center [1000, 301] width 350 height 26
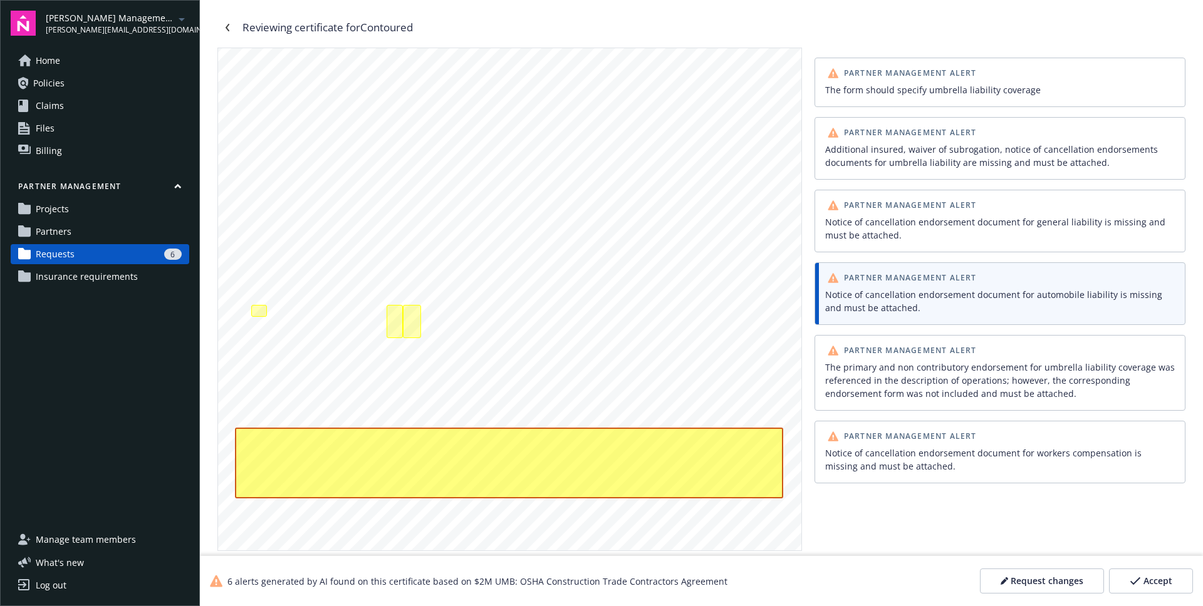
scroll to position [174, 0]
